Goal: Task Accomplishment & Management: Manage account settings

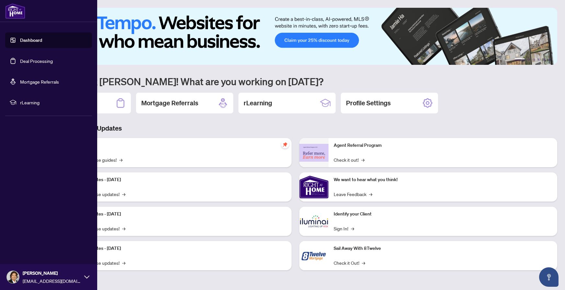
click at [20, 42] on link "Dashboard" at bounding box center [31, 40] width 22 height 6
click at [28, 61] on link "Deal Processing" at bounding box center [36, 61] width 33 height 6
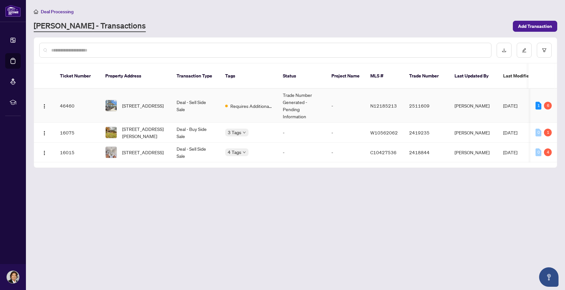
click at [200, 103] on td "Deal - Sell Side Sale" at bounding box center [195, 106] width 49 height 34
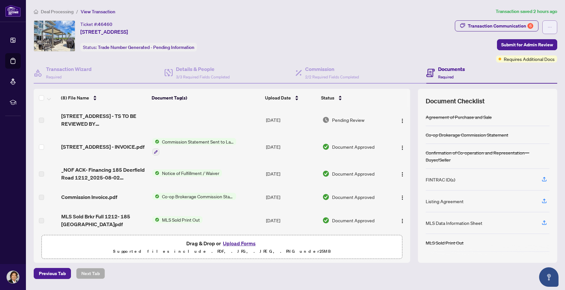
click at [543, 24] on button "button" at bounding box center [549, 27] width 15 height 14
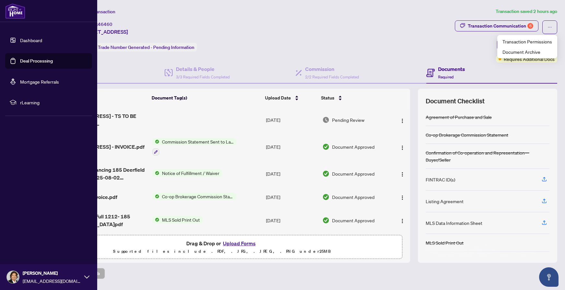
click at [84, 278] on div "[PERSON_NAME] [EMAIL_ADDRESS][DOMAIN_NAME]" at bounding box center [48, 277] width 97 height 26
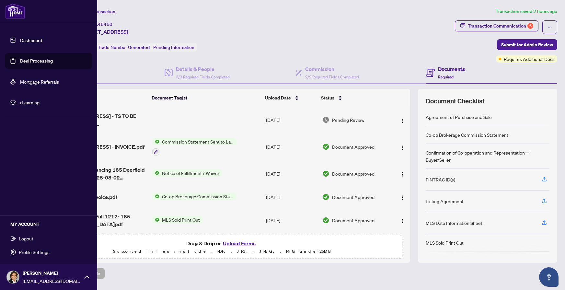
click at [42, 240] on button "Logout" at bounding box center [48, 238] width 87 height 11
